Goal: Task Accomplishment & Management: Complete application form

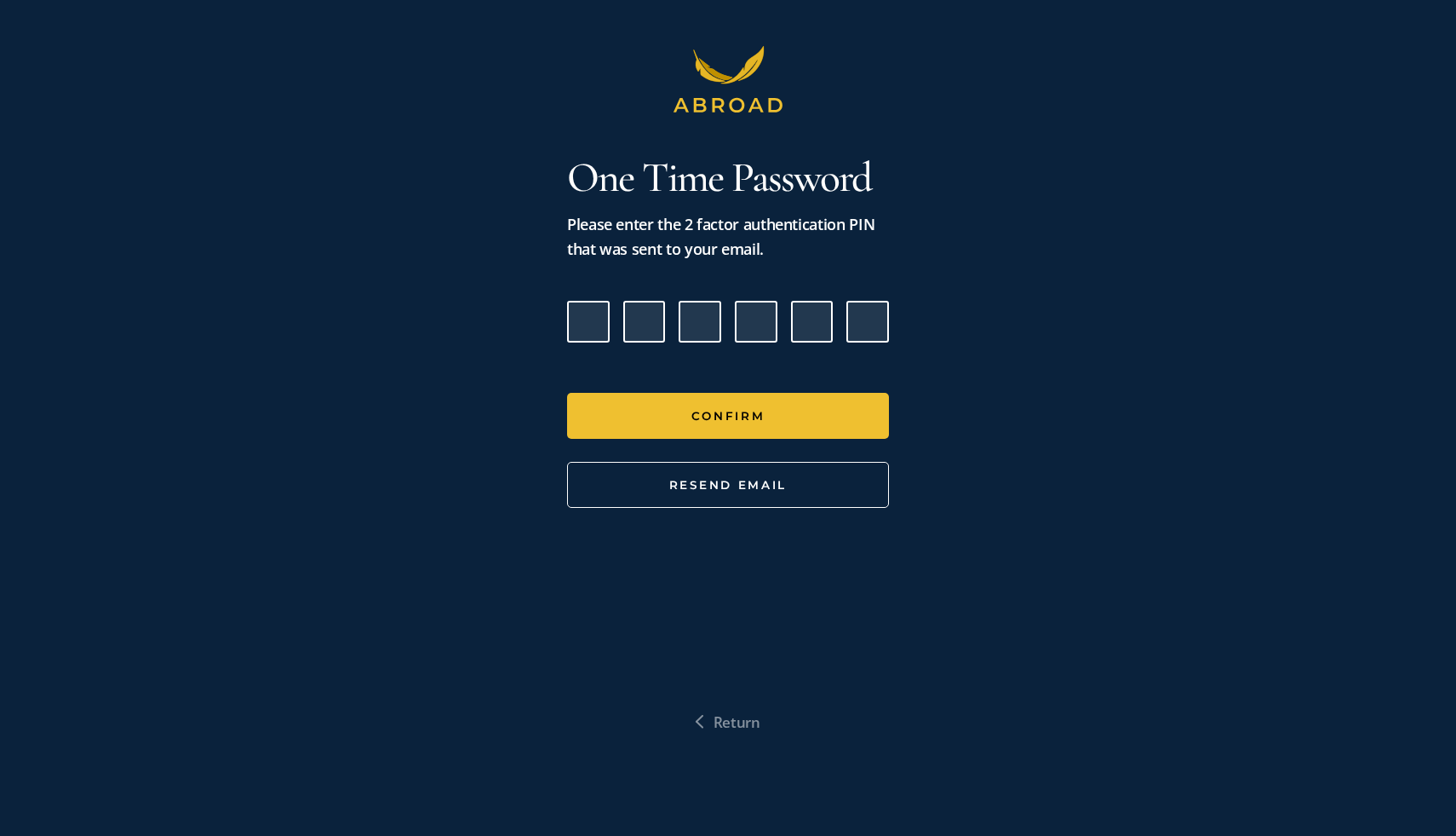
click at [584, 318] on input "Please enter verification code. Digit 1" at bounding box center [588, 322] width 43 height 43
paste input "9"
type input "6"
type input "7"
type input "4"
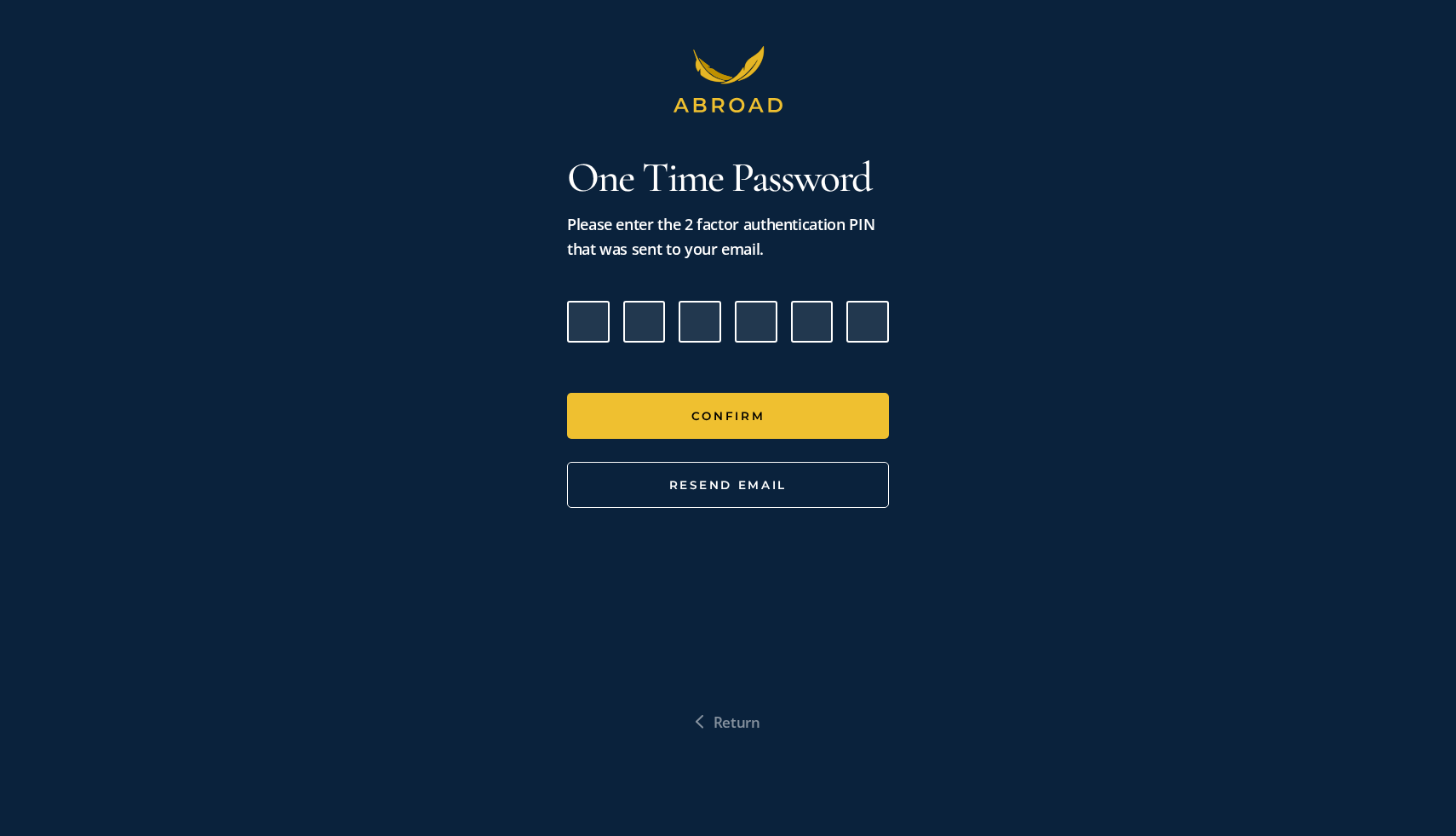
type input "6"
type input "2"
type input "9"
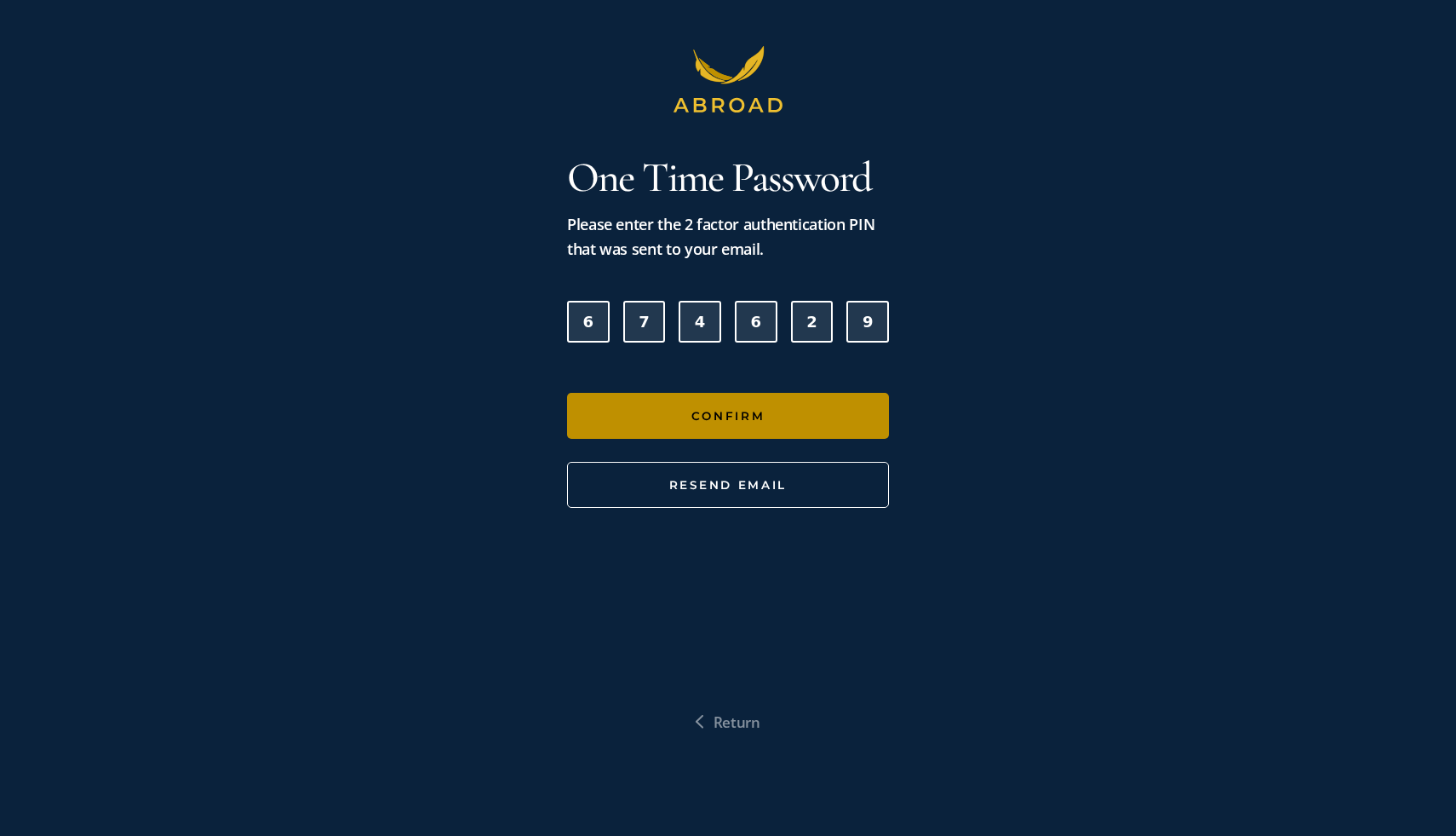
click at [734, 410] on button "Confirm" at bounding box center [728, 415] width 322 height 46
